Goal: Information Seeking & Learning: Learn about a topic

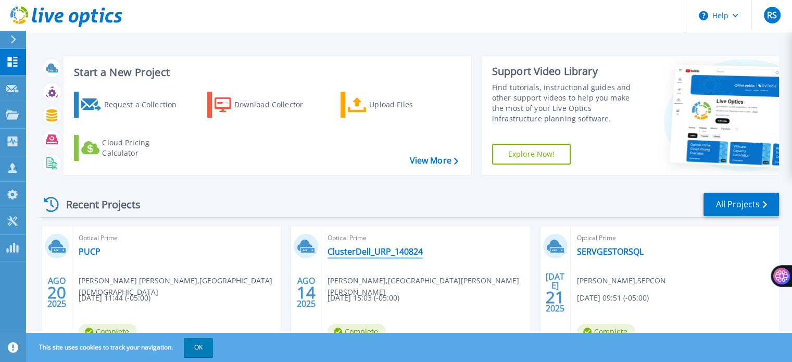
click at [387, 251] on link "ClusterDell_URP_140824" at bounding box center [374, 251] width 95 height 10
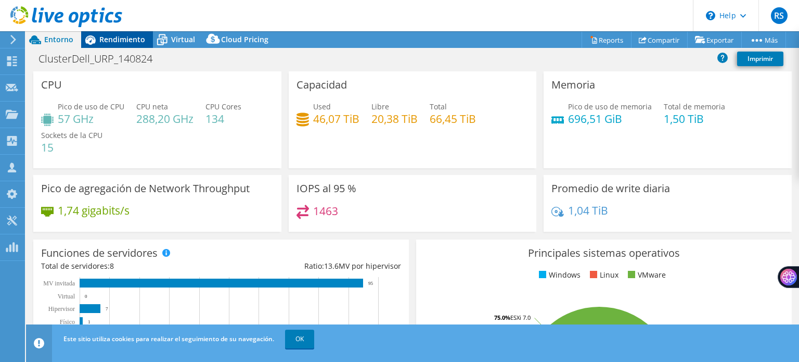
click at [143, 40] on span "Rendimiento" at bounding box center [122, 39] width 46 height 10
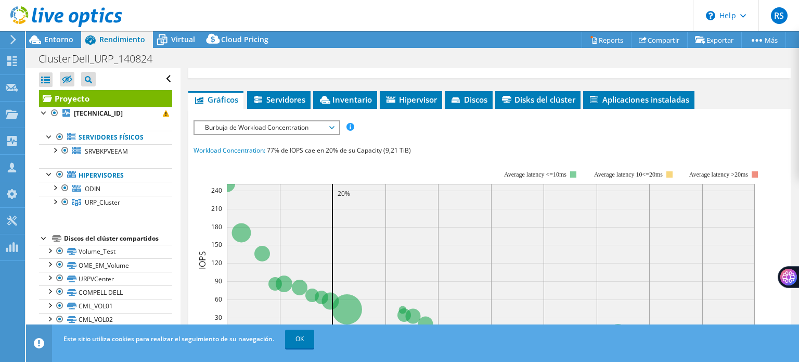
scroll to position [194, 0]
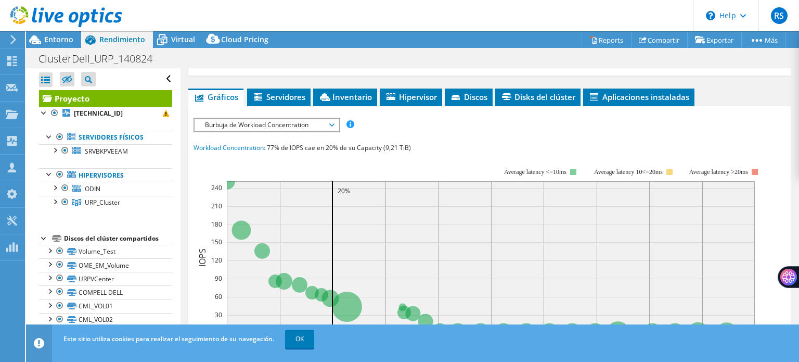
click at [333, 121] on span "Burbuja de Workload Concentration" at bounding box center [267, 125] width 134 height 12
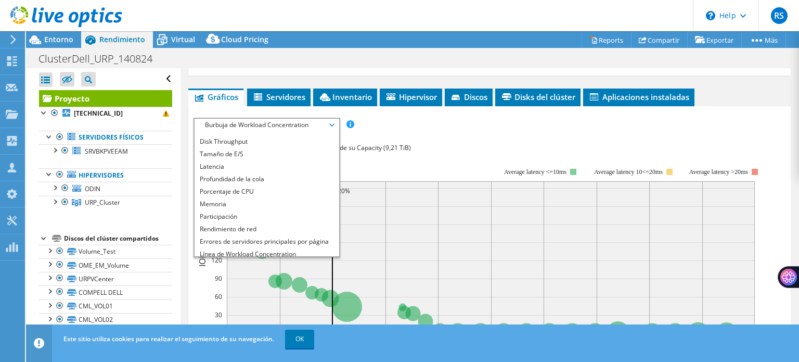
scroll to position [0, 0]
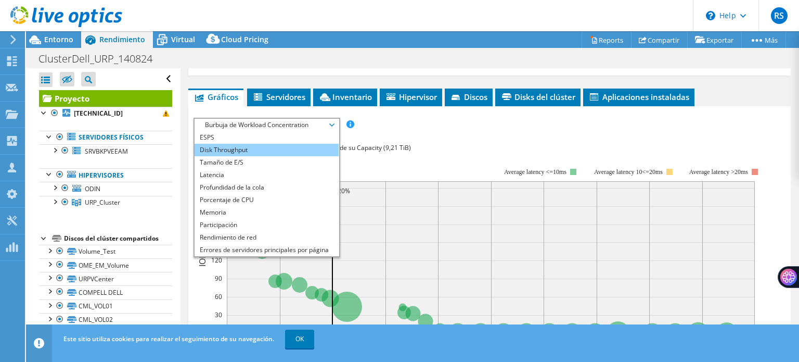
click at [295, 145] on li "Disk Throughput" at bounding box center [267, 150] width 144 height 12
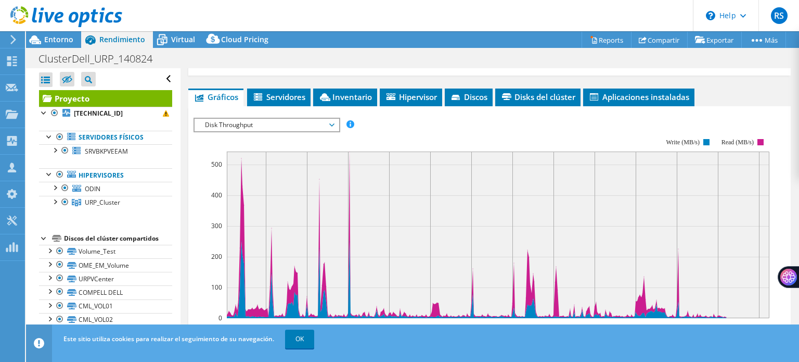
click at [306, 125] on span "Disk Throughput" at bounding box center [267, 125] width 134 height 12
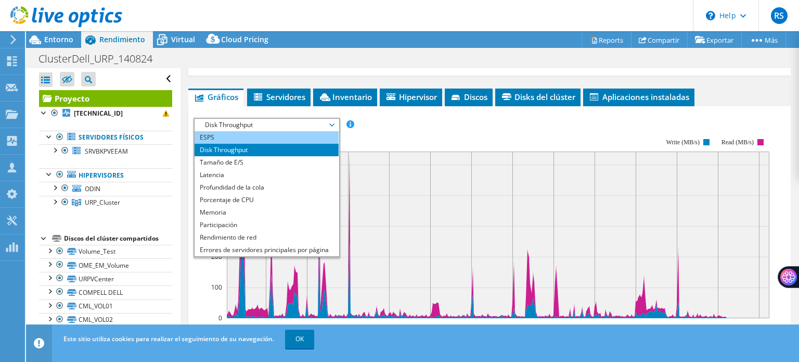
click at [302, 139] on li "ESPS" at bounding box center [267, 137] width 144 height 12
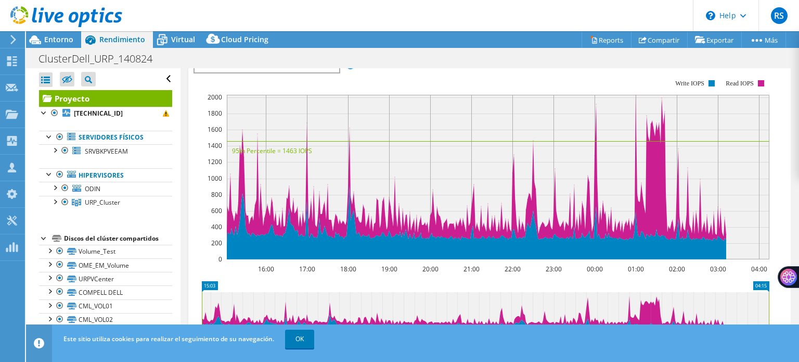
scroll to position [210, 0]
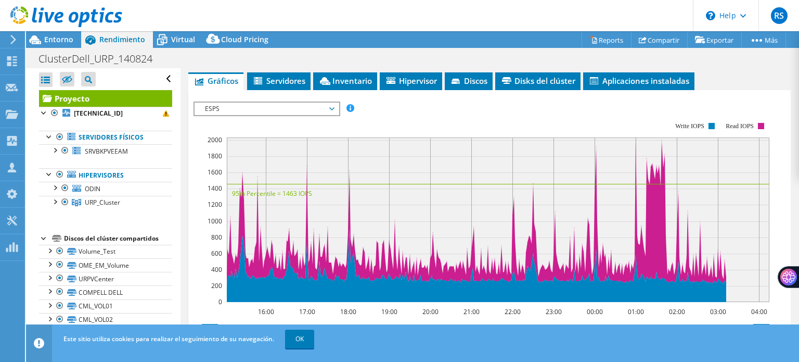
click at [52, 33] on div at bounding box center [61, 17] width 122 height 35
click at [50, 37] on span "Entorno" at bounding box center [58, 39] width 29 height 10
